Goal: Task Accomplishment & Management: Complete application form

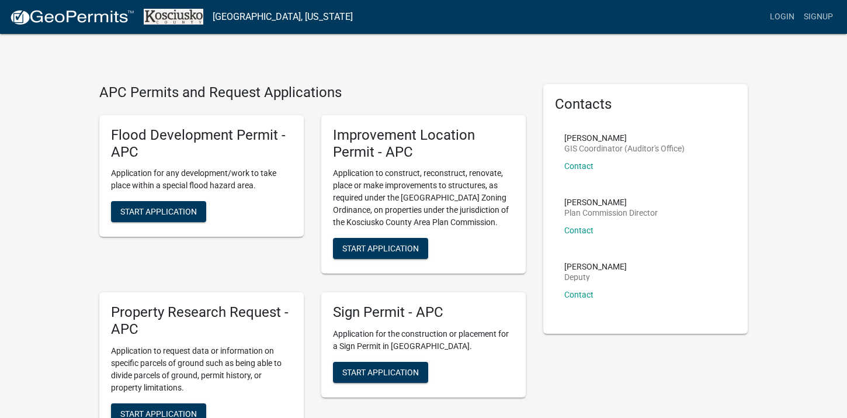
scroll to position [58, 0]
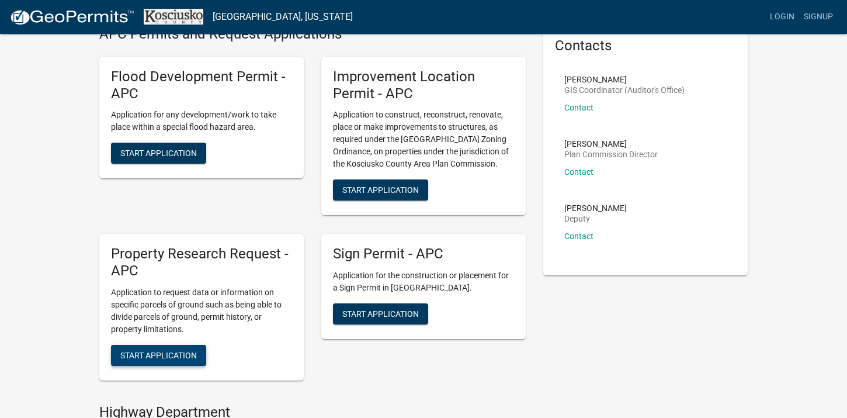
click at [181, 354] on span "Start Application" at bounding box center [158, 354] width 77 height 9
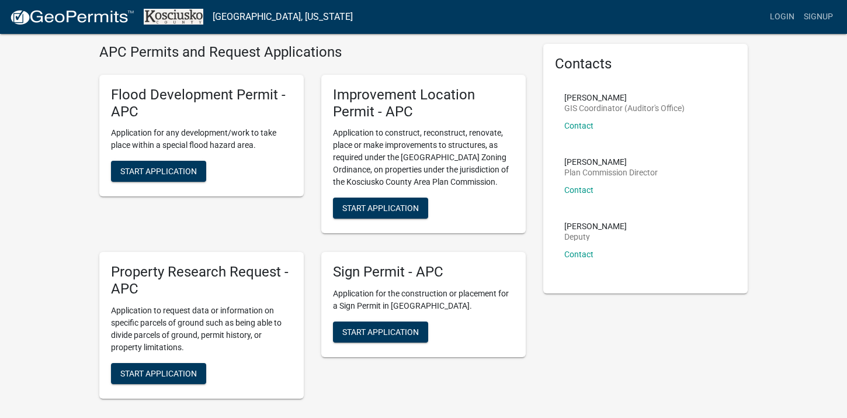
scroll to position [58, 0]
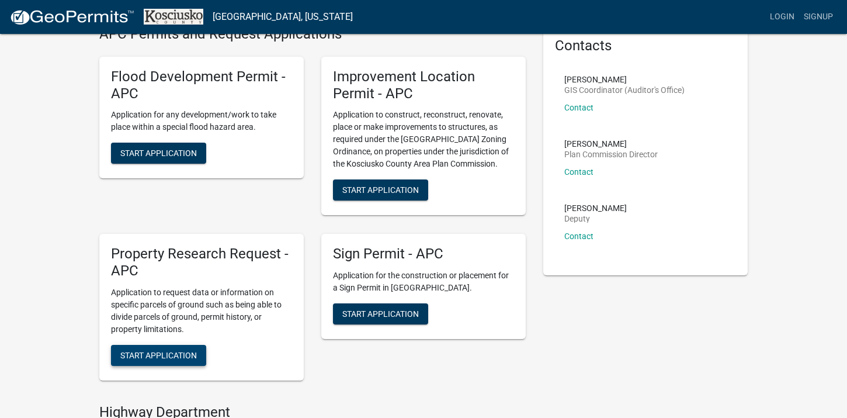
click at [182, 352] on span "Start Application" at bounding box center [158, 354] width 77 height 9
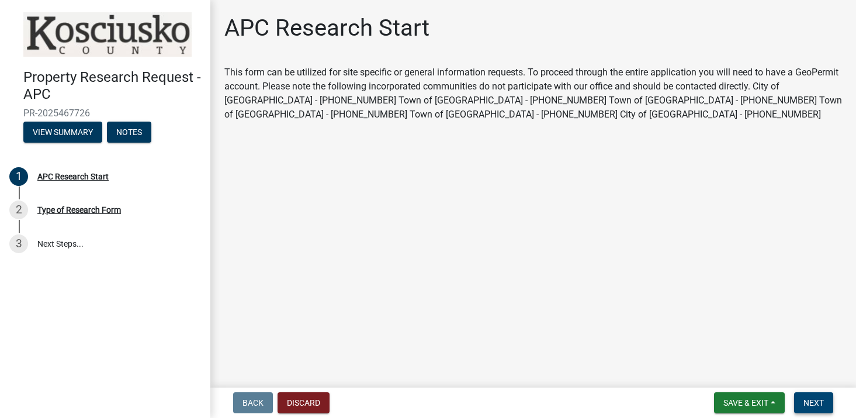
click at [811, 401] on span "Next" at bounding box center [813, 402] width 20 height 9
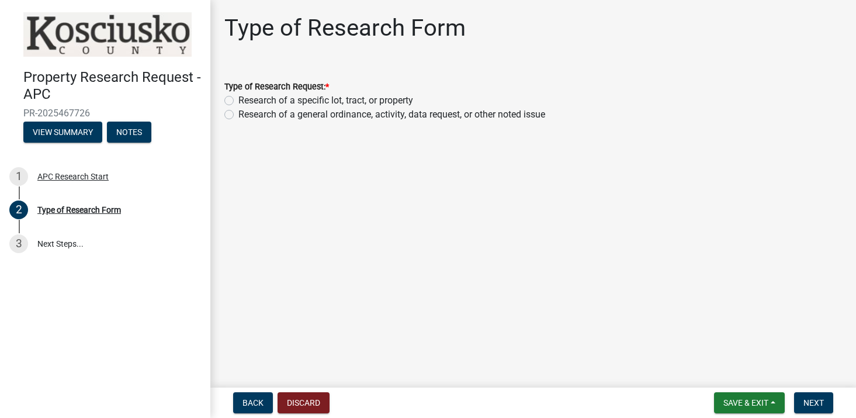
click at [238, 99] on label "Research of a specific lot, tract, or property" at bounding box center [325, 100] width 175 height 14
click at [238, 99] on input "Research of a specific lot, tract, or property" at bounding box center [242, 97] width 8 height 8
radio input "true"
click at [826, 399] on button "Next" at bounding box center [813, 402] width 39 height 21
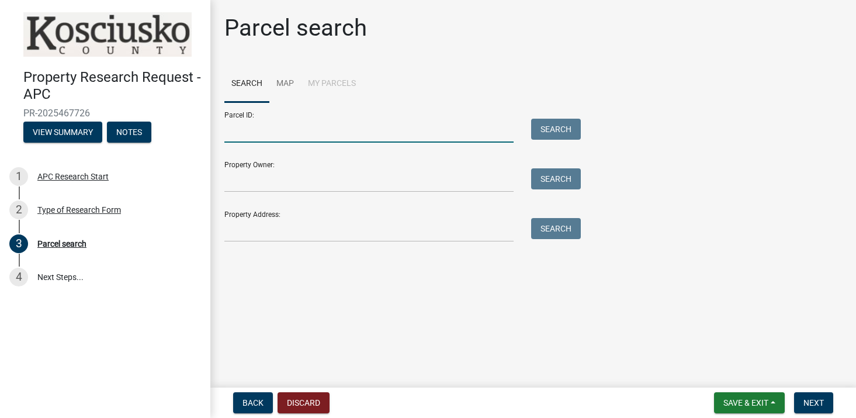
click at [252, 126] on input "Parcel ID:" at bounding box center [368, 131] width 289 height 24
click at [247, 180] on input "Property Owner:" at bounding box center [368, 180] width 289 height 24
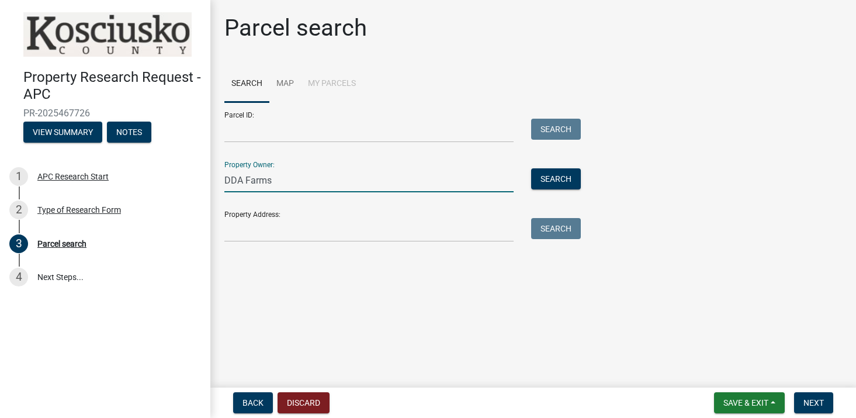
type input "DDA Farms"
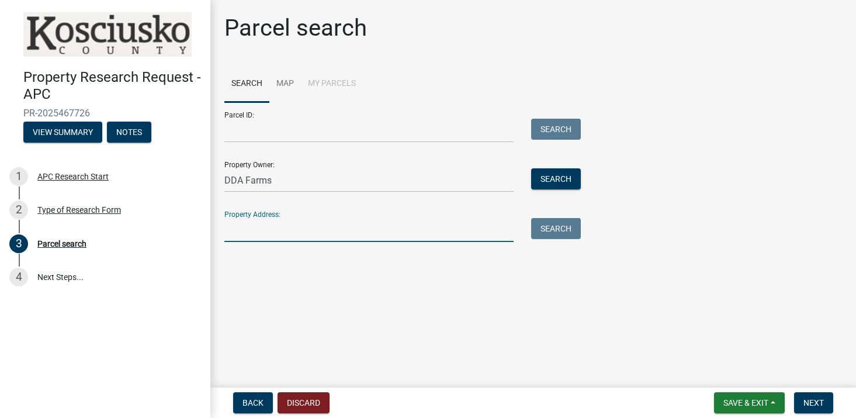
click at [240, 230] on input "Property Address:" at bounding box center [368, 230] width 289 height 24
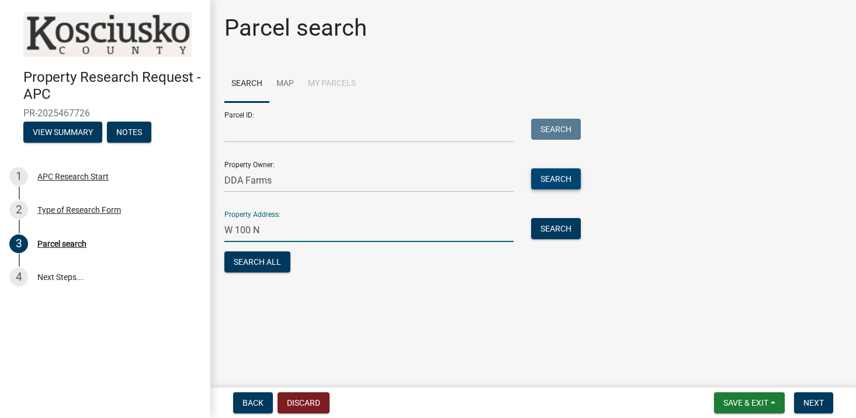
type input "W 100 N"
click at [560, 176] on button "Search" at bounding box center [556, 178] width 50 height 21
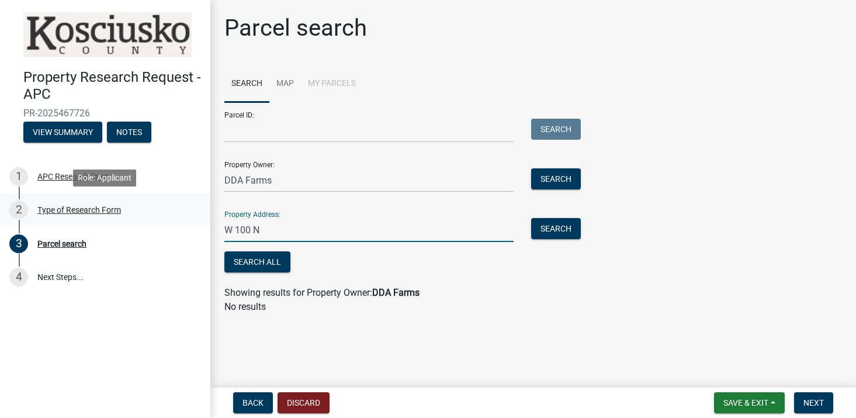
drag, startPoint x: 278, startPoint y: 224, endPoint x: 172, endPoint y: 217, distance: 106.0
click at [172, 217] on div "Property Research Request - APC PR-2025467726 View Summary Notes 1 APC Research…" at bounding box center [428, 209] width 856 height 418
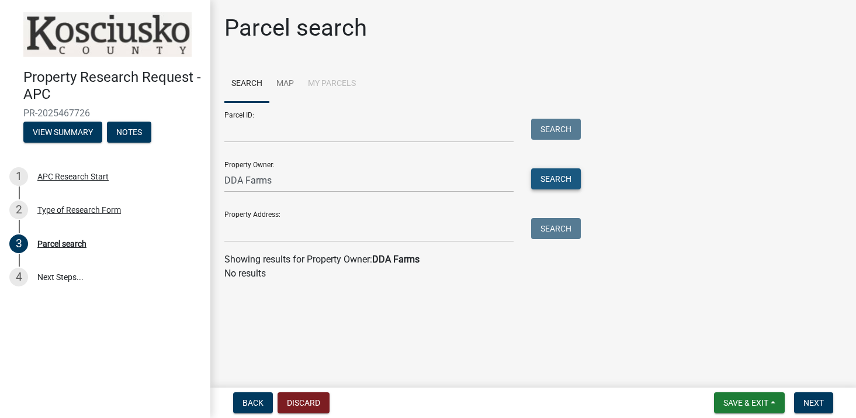
click at [560, 172] on button "Search" at bounding box center [556, 178] width 50 height 21
click at [268, 181] on input "DDA Farms" at bounding box center [368, 180] width 289 height 24
click at [329, 179] on input "DDA Farms" at bounding box center [368, 180] width 289 height 24
click at [549, 169] on button "Search" at bounding box center [556, 178] width 50 height 21
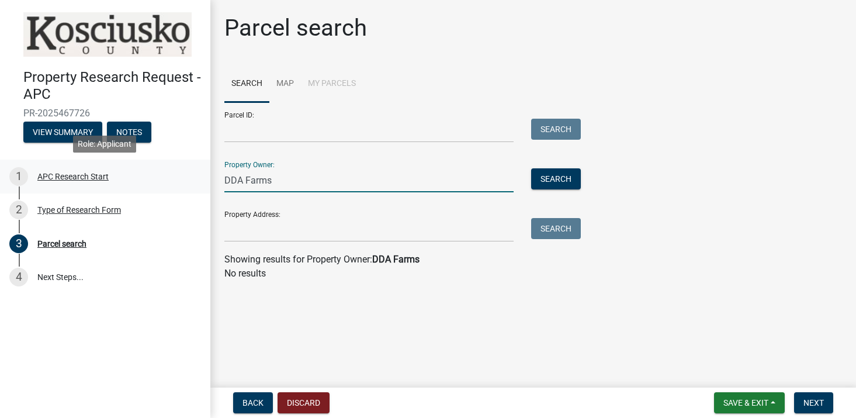
drag, startPoint x: 285, startPoint y: 184, endPoint x: 205, endPoint y: 189, distance: 80.8
click at [205, 189] on div "Property Research Request - APC PR-2025467726 View Summary Notes 1 APC Research…" at bounding box center [428, 209] width 856 height 418
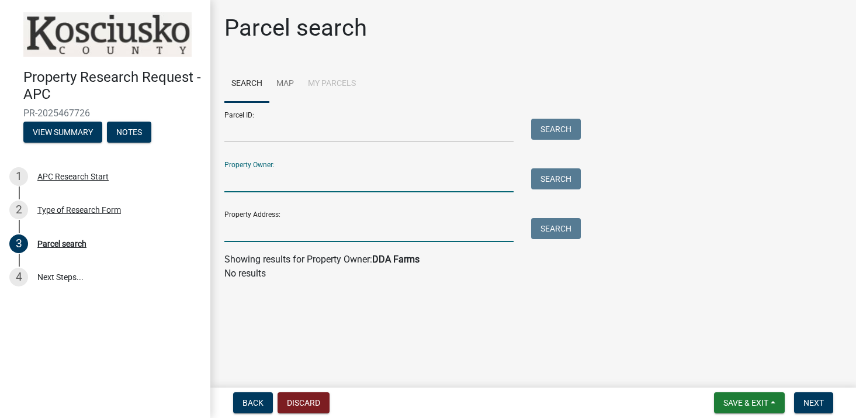
click at [263, 231] on input "Property Address:" at bounding box center [368, 230] width 289 height 24
type input "1"
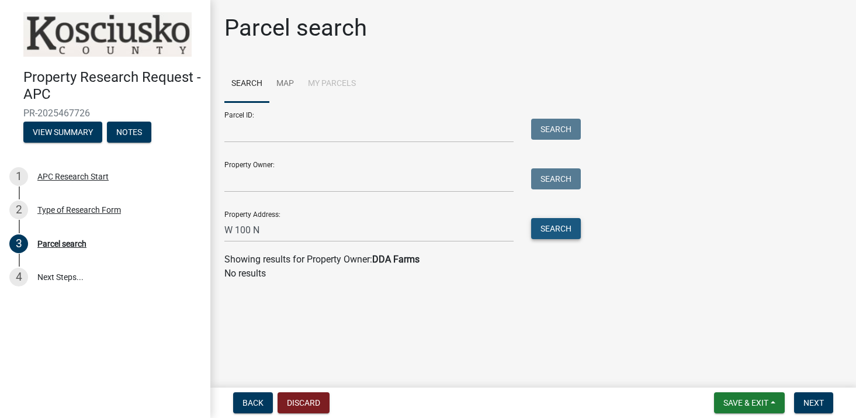
click at [553, 233] on button "Search" at bounding box center [556, 228] width 50 height 21
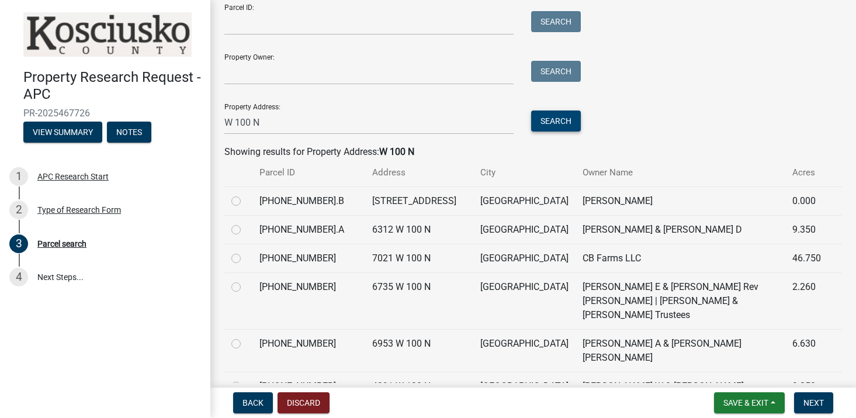
scroll to position [117, 0]
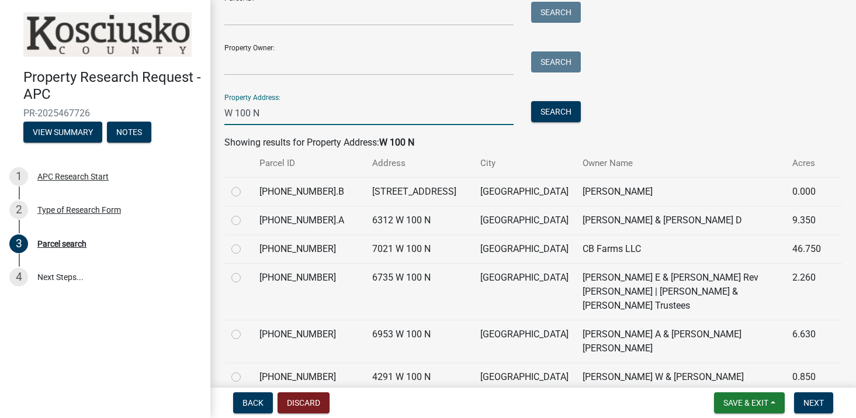
click at [285, 108] on input "W 100 N" at bounding box center [368, 113] width 289 height 24
type input "W [GEOGRAPHIC_DATA], [GEOGRAPHIC_DATA] [US_STATE]"
click at [570, 104] on button "Search" at bounding box center [556, 111] width 50 height 21
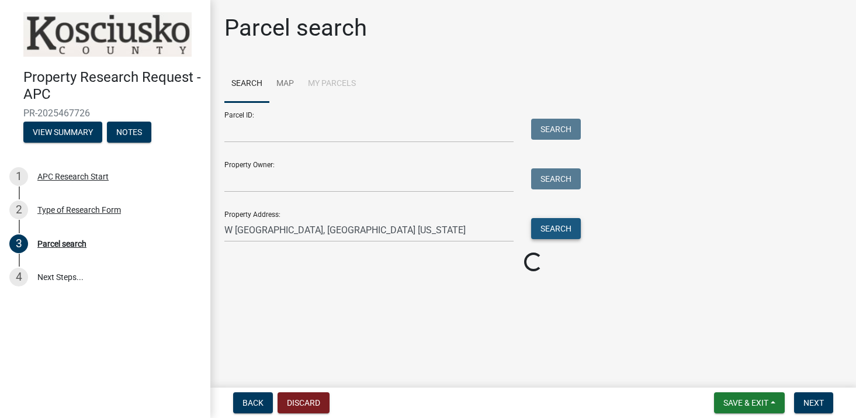
scroll to position [0, 0]
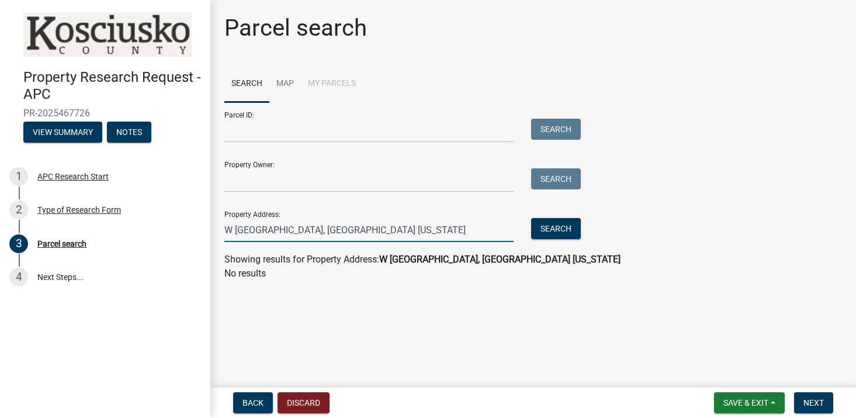
drag, startPoint x: 368, startPoint y: 234, endPoint x: 210, endPoint y: 222, distance: 158.2
click at [213, 222] on div "Parcel search Search Map My Parcels Parcel ID: Search Property Owner: Search Pr…" at bounding box center [533, 152] width 646 height 277
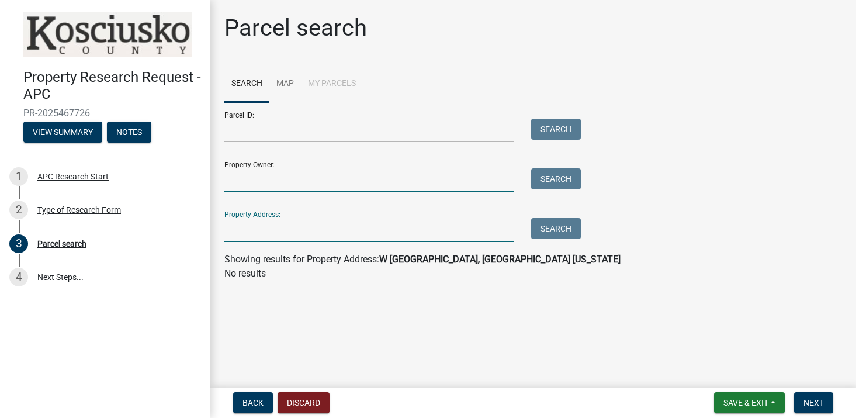
click at [266, 183] on input "Property Owner:" at bounding box center [368, 180] width 289 height 24
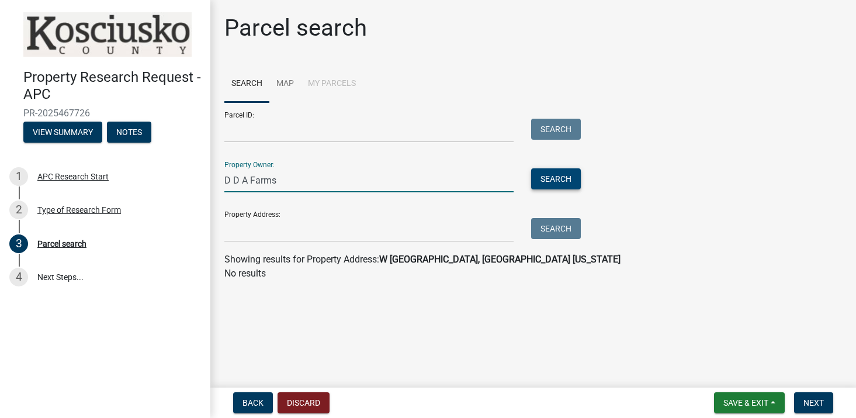
type input "D D A Farms"
click at [567, 188] on button "Search" at bounding box center [556, 178] width 50 height 21
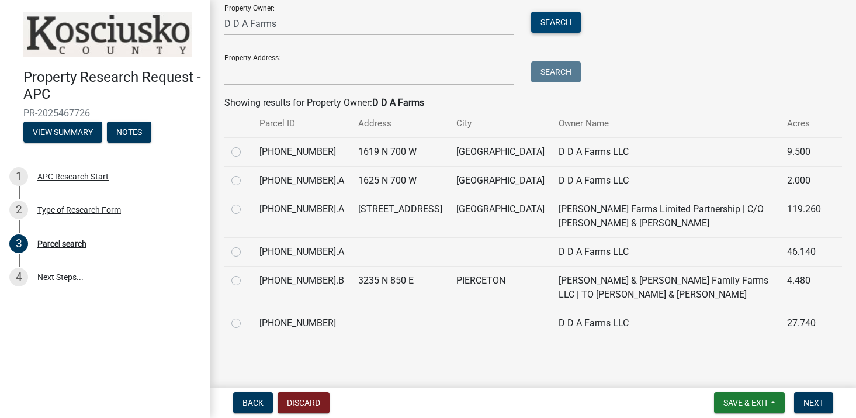
scroll to position [185, 0]
click at [245, 245] on label at bounding box center [245, 245] width 0 height 0
click at [245, 245] on input "radio" at bounding box center [249, 249] width 8 height 8
radio input "true"
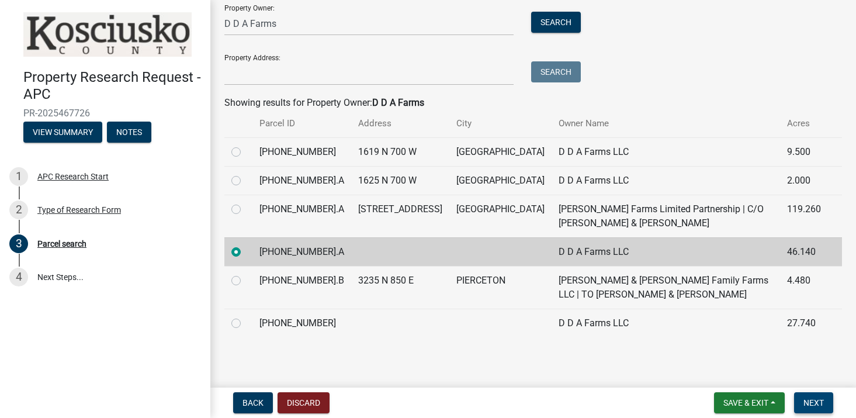
click at [814, 404] on span "Next" at bounding box center [813, 402] width 20 height 9
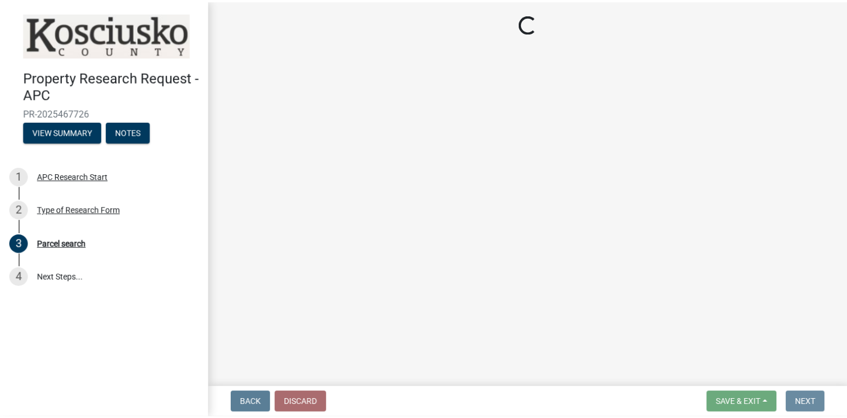
scroll to position [0, 0]
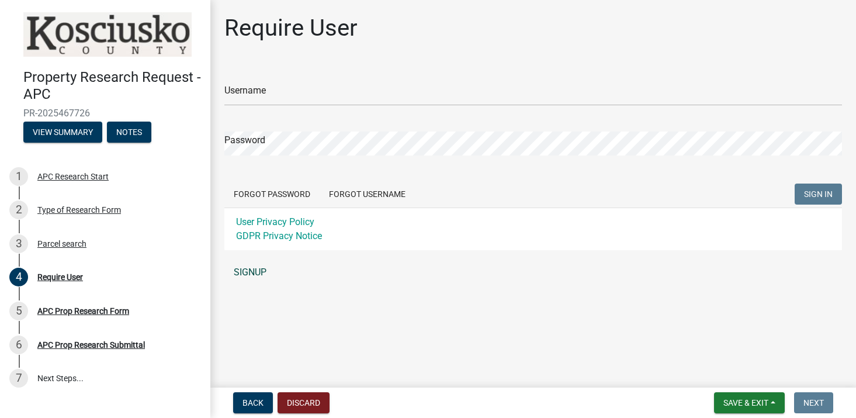
click at [261, 268] on link "SIGNUP" at bounding box center [533, 272] width 618 height 23
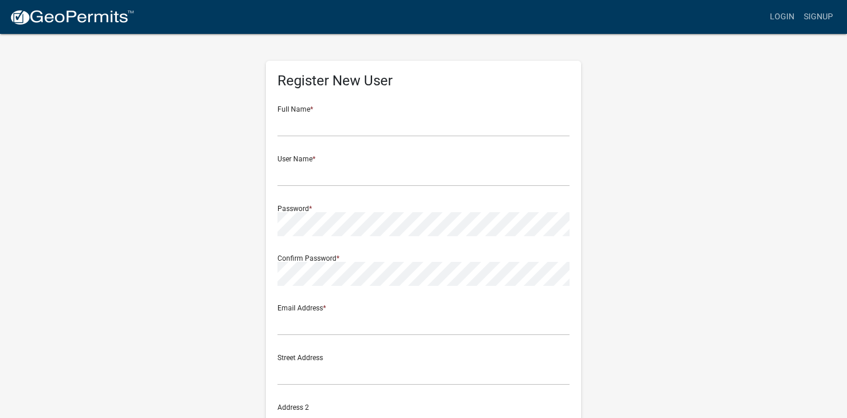
click at [356, 112] on div "Full Name *" at bounding box center [424, 116] width 292 height 40
click at [355, 116] on input "text" at bounding box center [424, 125] width 292 height 24
click at [354, 122] on input "text" at bounding box center [424, 125] width 292 height 24
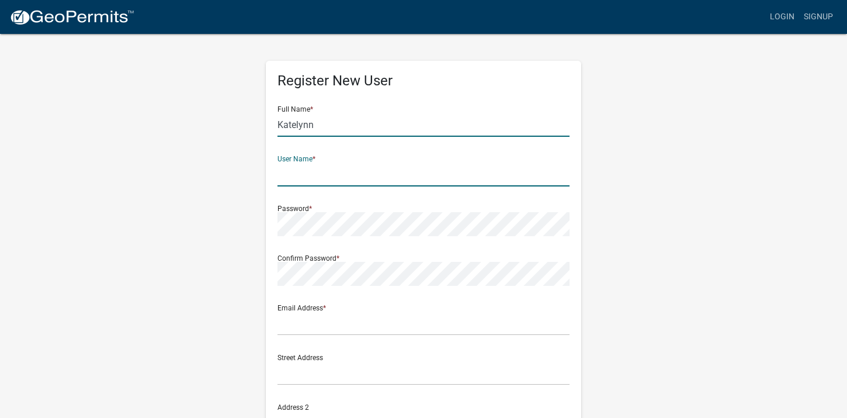
click at [354, 122] on input "Katelynn" at bounding box center [424, 125] width 292 height 24
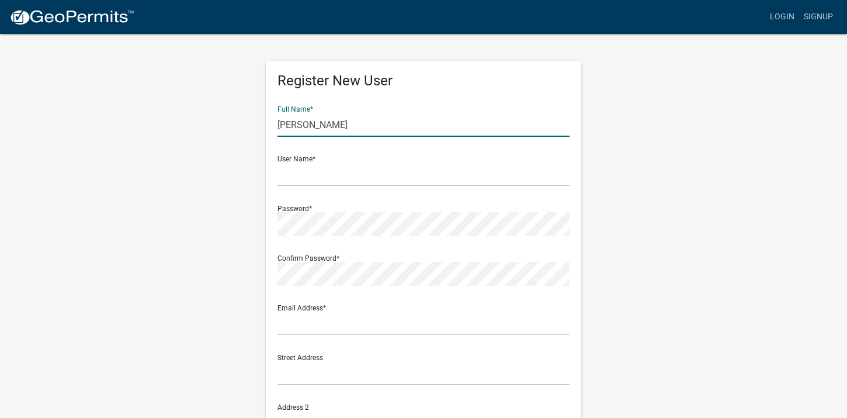
type input "[PERSON_NAME]"
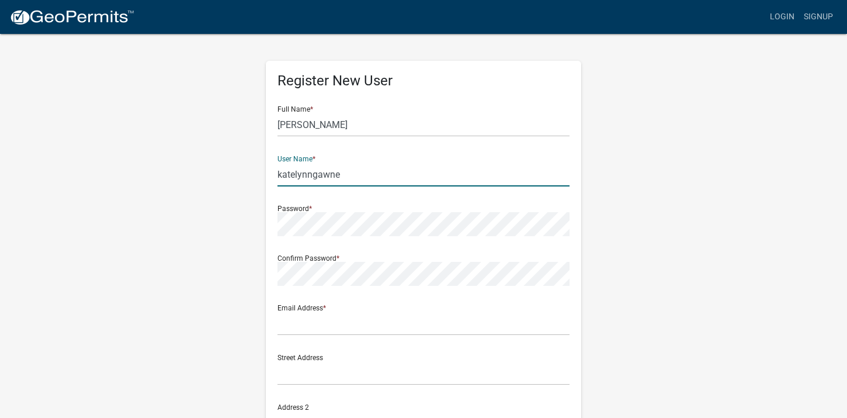
type input "katelynngawne"
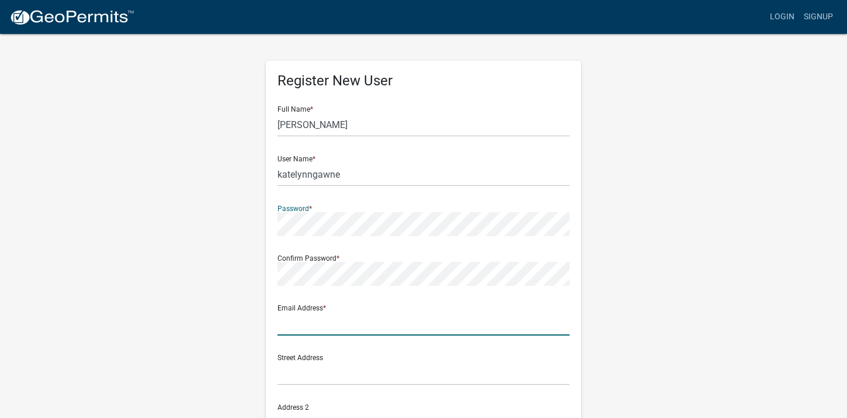
click at [382, 327] on input "text" at bounding box center [424, 323] width 292 height 24
click at [313, 320] on input "[EMAIL_ADDRESS][DOMAIN_NAME]" at bounding box center [424, 323] width 292 height 24
type input "[EMAIL_ADDRESS][DOMAIN_NAME]"
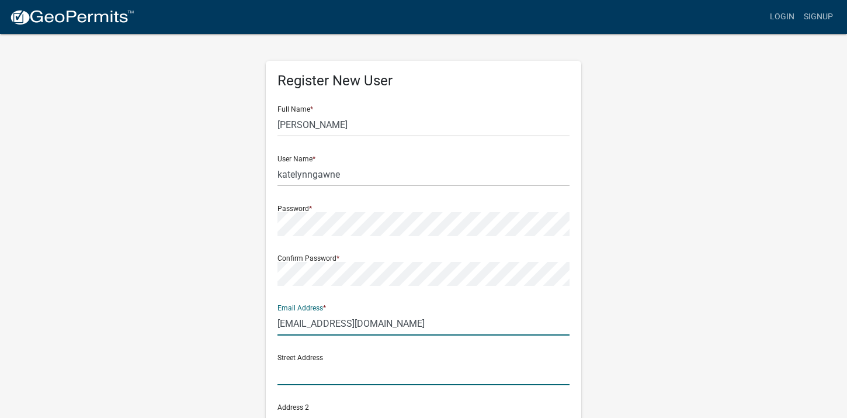
click at [307, 376] on input "text" at bounding box center [424, 373] width 292 height 24
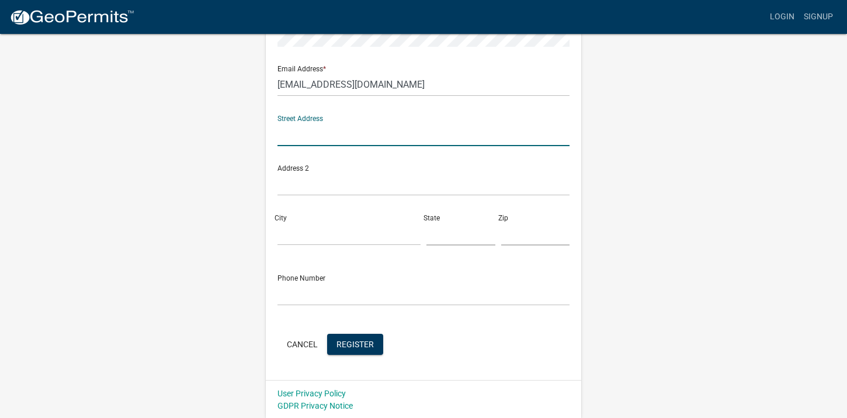
scroll to position [240, 0]
click at [352, 341] on span "Register" at bounding box center [355, 342] width 37 height 9
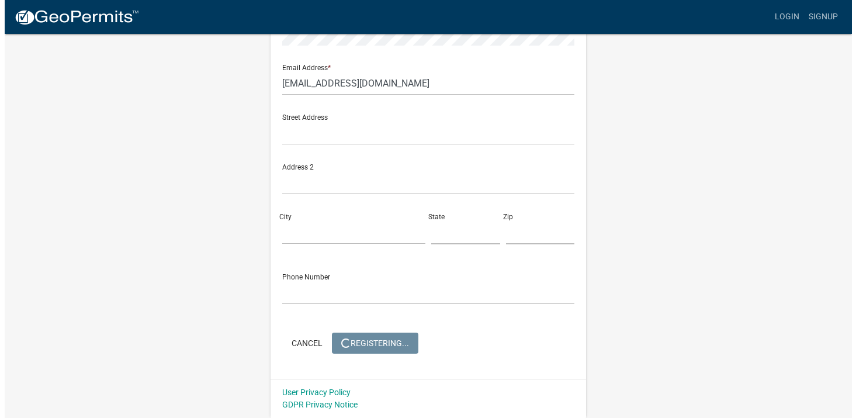
scroll to position [0, 0]
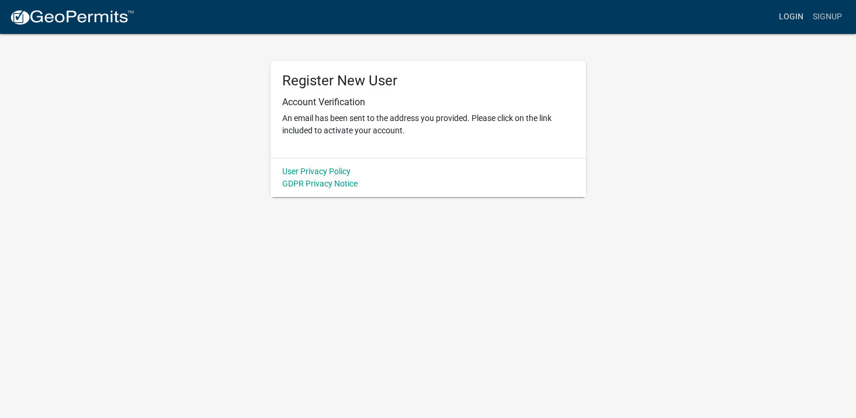
click at [794, 16] on link "Login" at bounding box center [791, 17] width 34 height 22
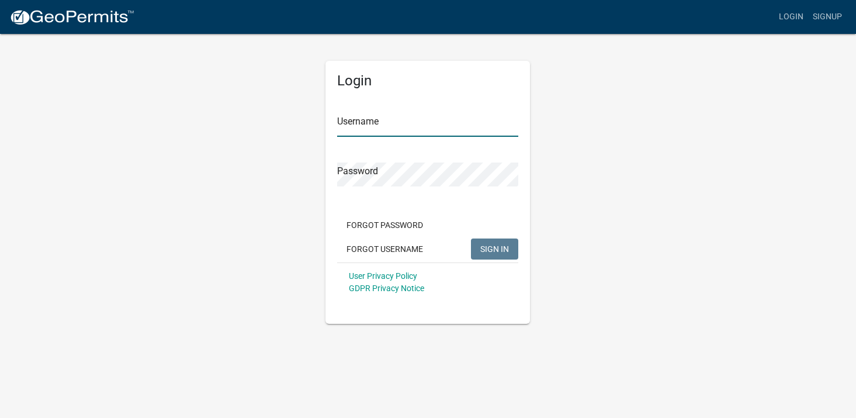
click at [400, 124] on input "Username" at bounding box center [427, 125] width 181 height 24
type input "Katelynngawne"
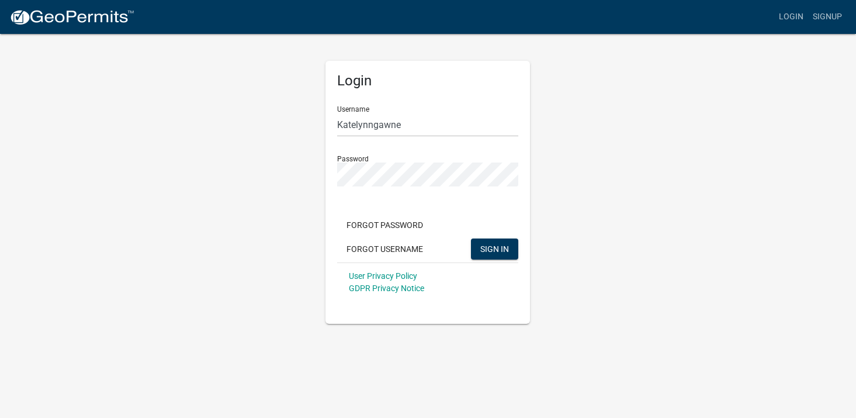
click at [494, 237] on div "Forgot Password Forgot Username SIGN IN" at bounding box center [427, 238] width 181 height 48
click at [494, 240] on button "SIGN IN" at bounding box center [494, 248] width 47 height 21
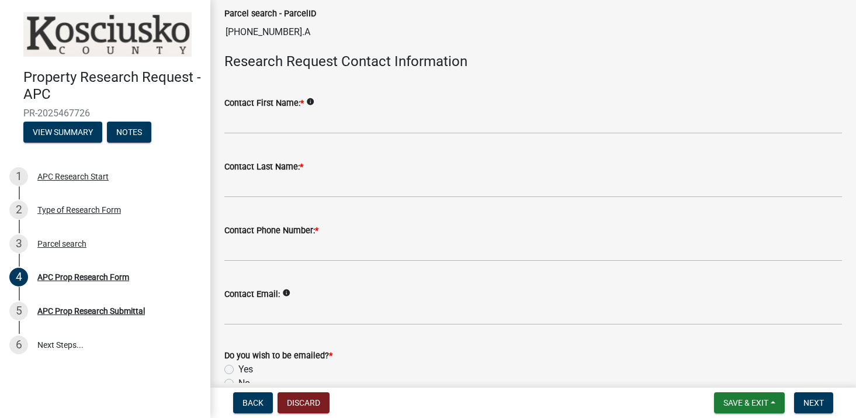
scroll to position [292, 0]
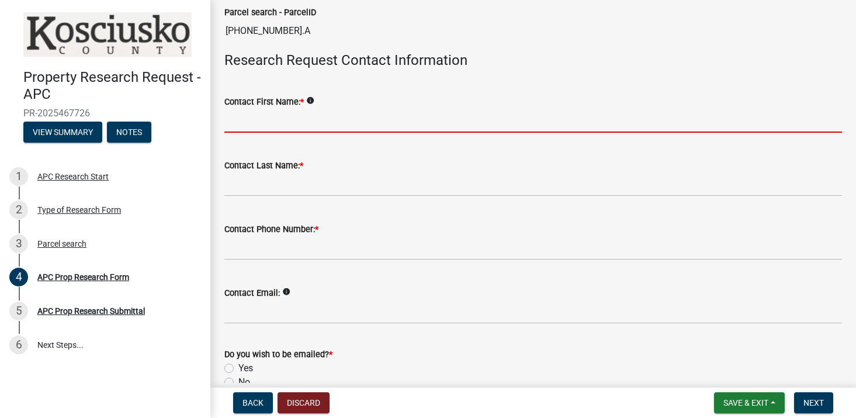
click at [286, 129] on input "Contact First Name: *" at bounding box center [533, 121] width 618 height 24
type input "J"
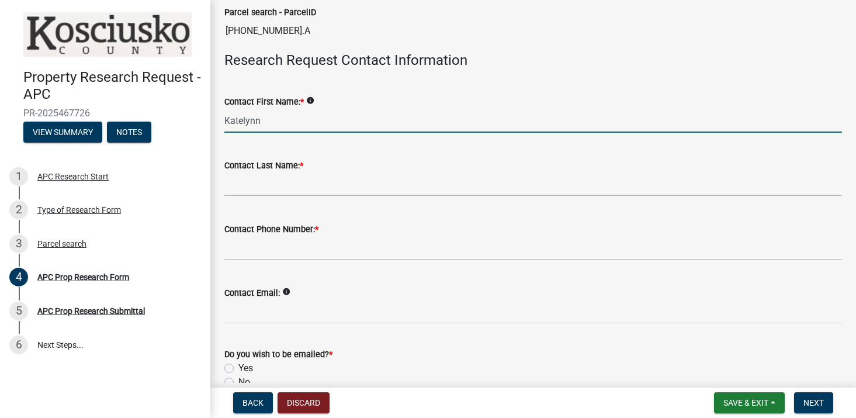
type input "Katelynn"
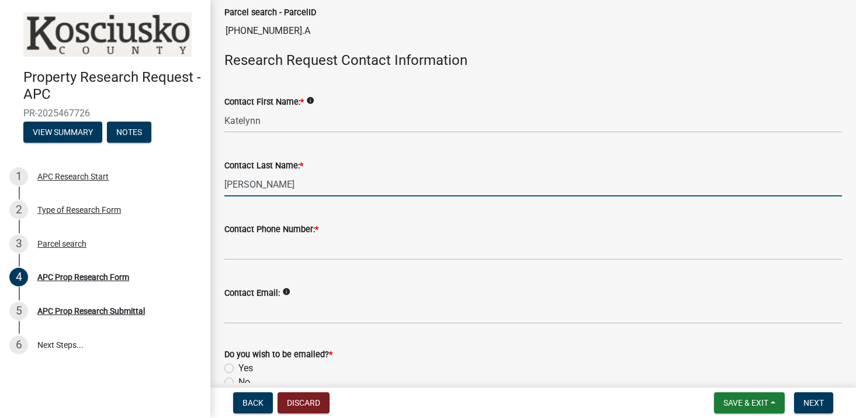
type input "Gawne"
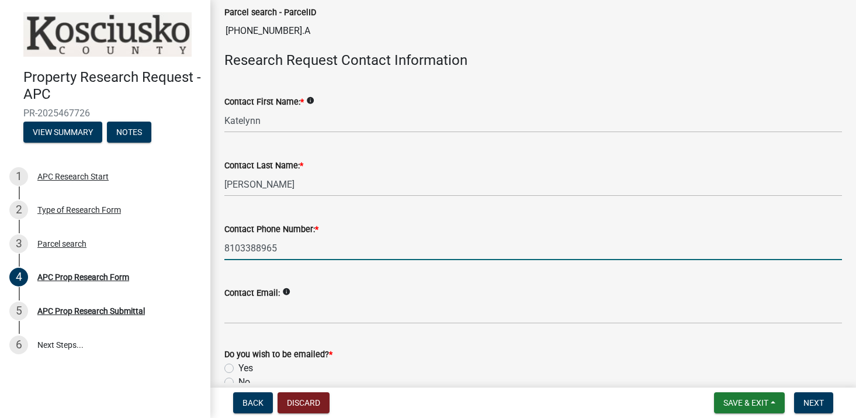
type input "8103388965"
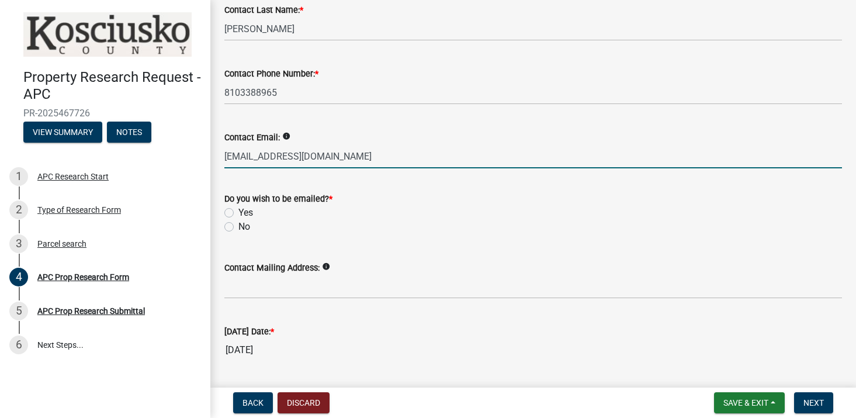
scroll to position [481, 0]
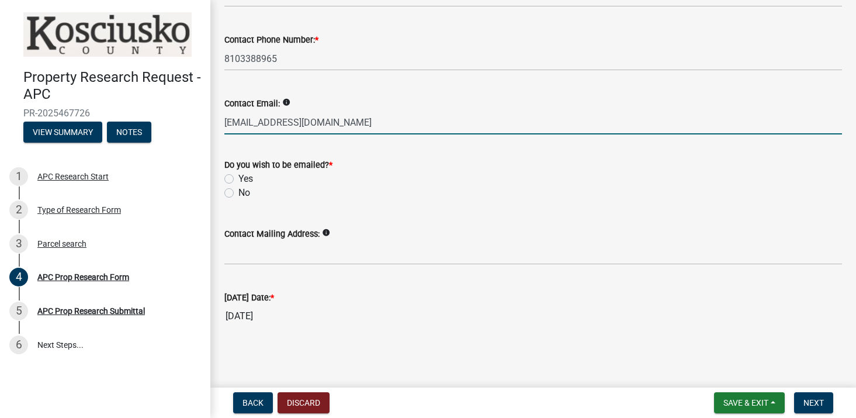
type input "[EMAIL_ADDRESS][DOMAIN_NAME]"
click at [227, 198] on div "No" at bounding box center [533, 193] width 618 height 14
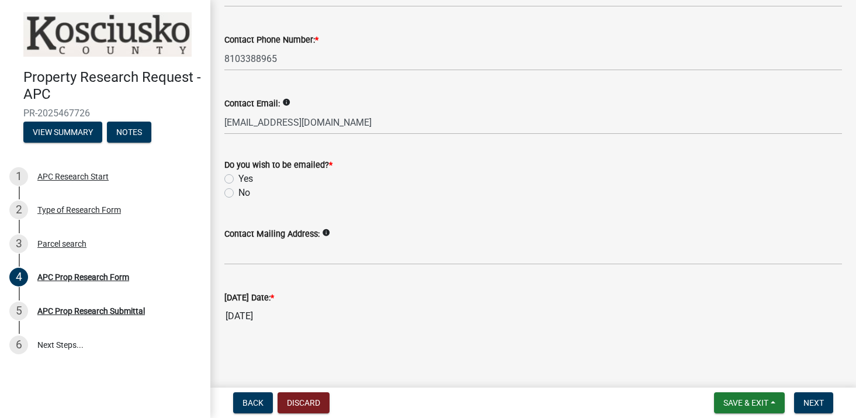
click at [238, 195] on label "No" at bounding box center [244, 193] width 12 height 14
click at [238, 193] on input "No" at bounding box center [242, 190] width 8 height 8
radio input "true"
click at [809, 407] on span "Next" at bounding box center [813, 402] width 20 height 9
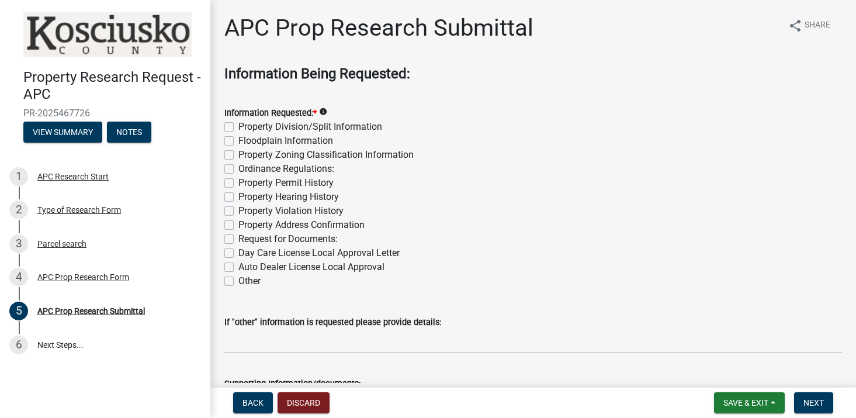
click at [233, 124] on div "Property Division/Split Information" at bounding box center [533, 127] width 618 height 14
click at [238, 129] on label "Property Division/Split Information" at bounding box center [310, 127] width 144 height 14
click at [238, 127] on input "Property Division/Split Information" at bounding box center [242, 124] width 8 height 8
checkbox input "true"
checkbox input "false"
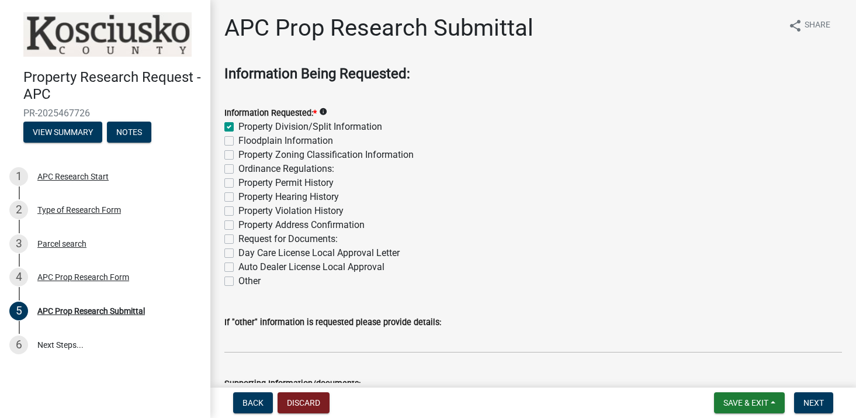
checkbox input "false"
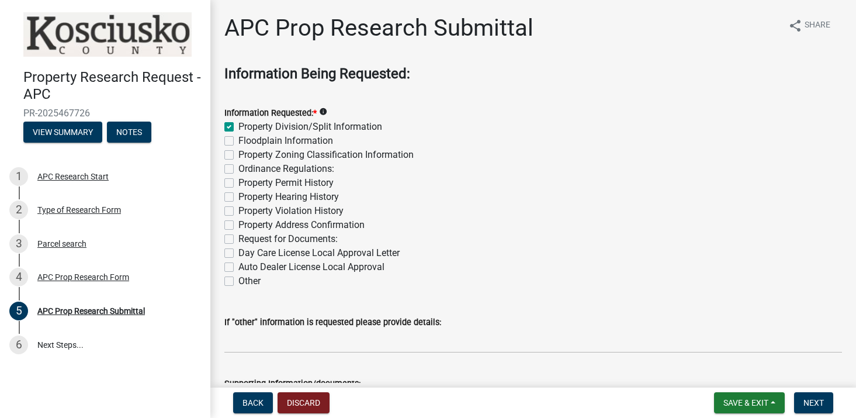
checkbox input "false"
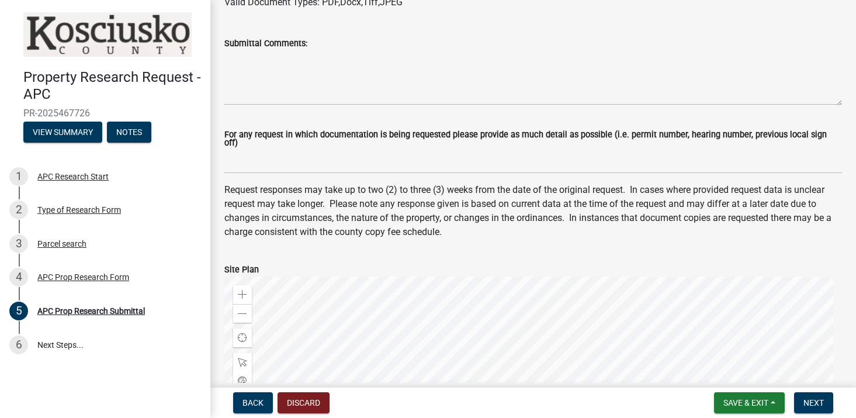
scroll to position [409, 0]
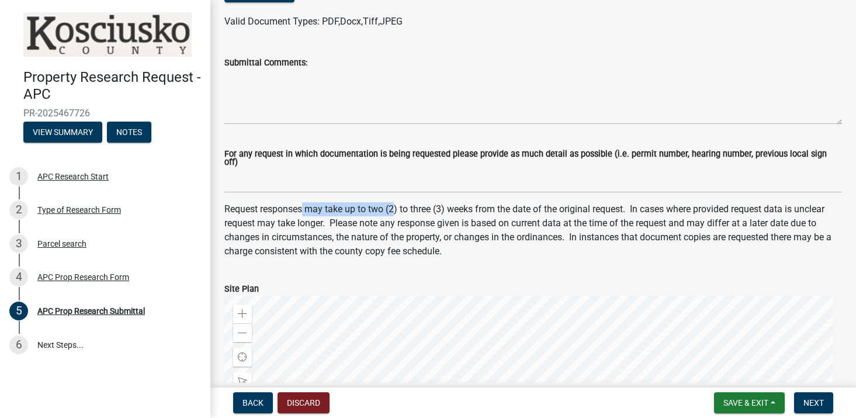
drag, startPoint x: 302, startPoint y: 204, endPoint x: 395, endPoint y: 207, distance: 93.0
click at [395, 207] on p "Request responses may take up to two (2) to three (3) weeks from the date of th…" at bounding box center [533, 230] width 618 height 56
click at [448, 211] on p "Request responses may take up to two (2) to three (3) weeks from the date of th…" at bounding box center [533, 230] width 618 height 56
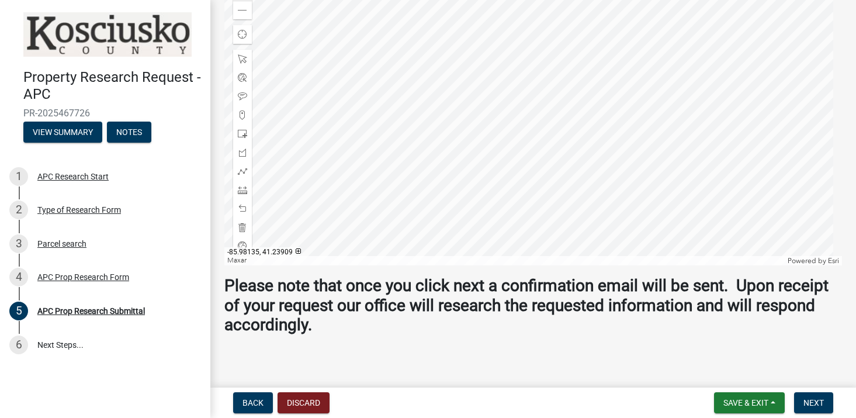
scroll to position [734, 0]
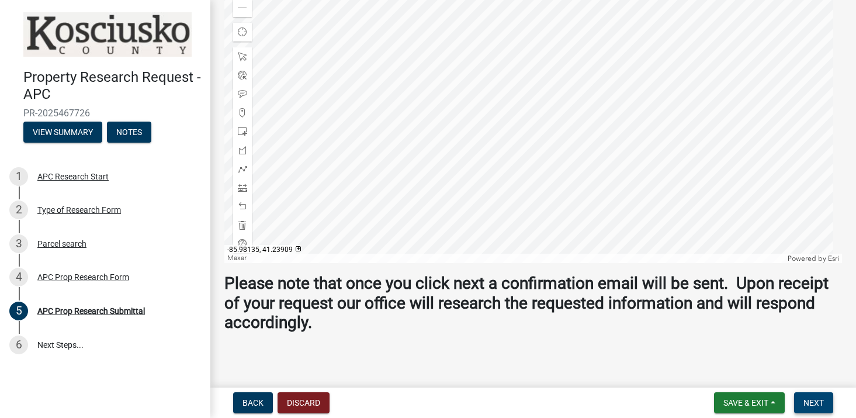
click at [814, 397] on button "Next" at bounding box center [813, 402] width 39 height 21
